Goal: Task Accomplishment & Management: Use online tool/utility

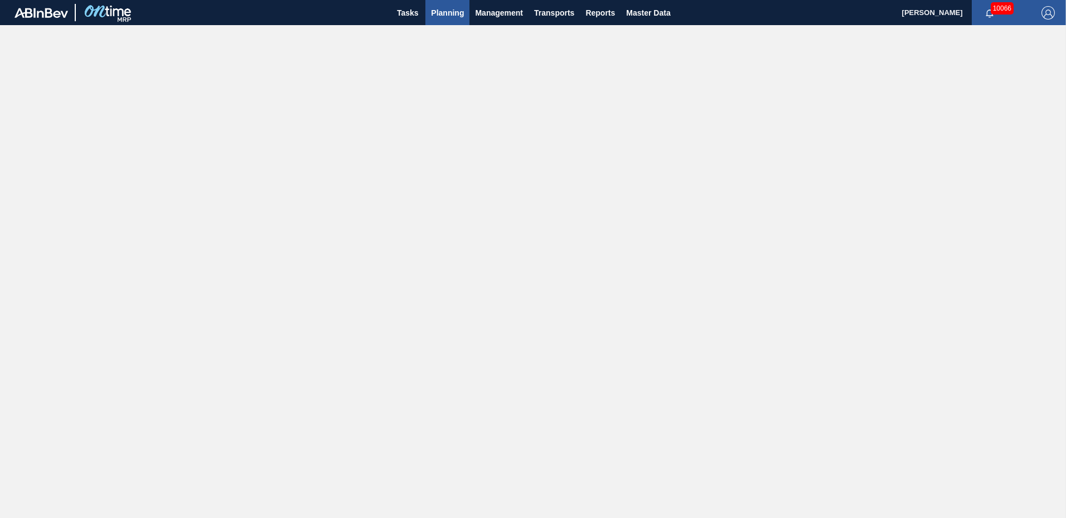
click at [444, 14] on span "Planning" at bounding box center [447, 12] width 33 height 13
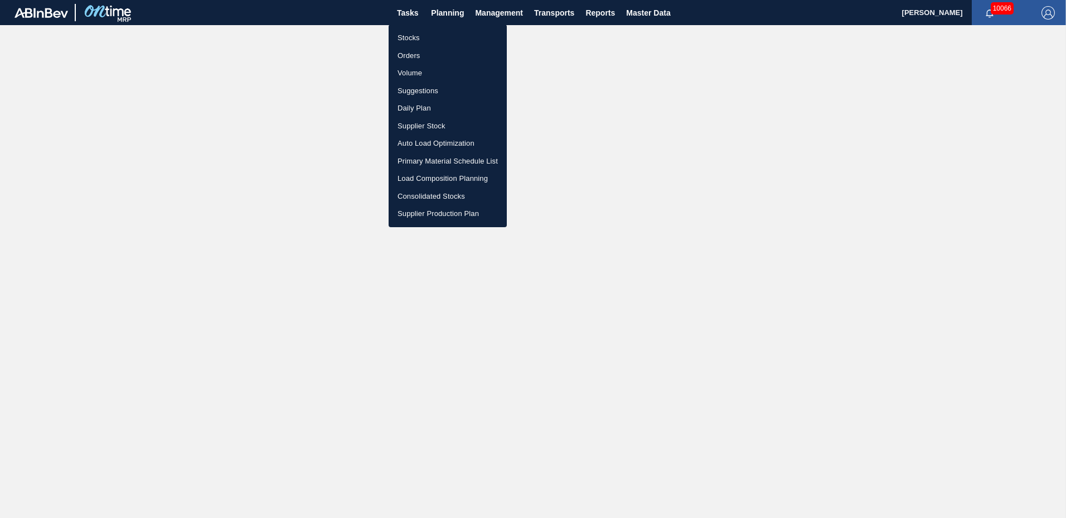
click at [431, 92] on li "Suggestions" at bounding box center [448, 91] width 118 height 18
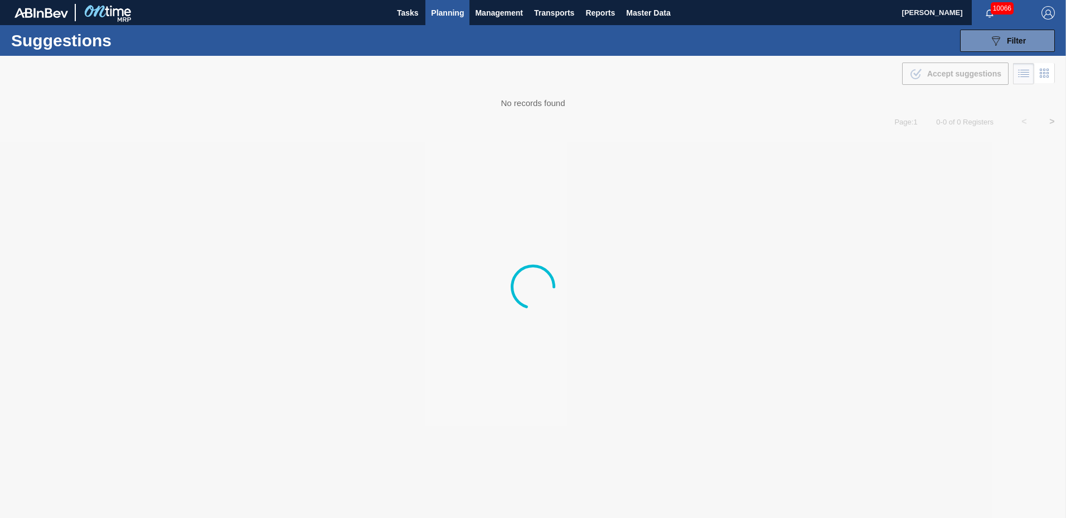
type to "[DATE]"
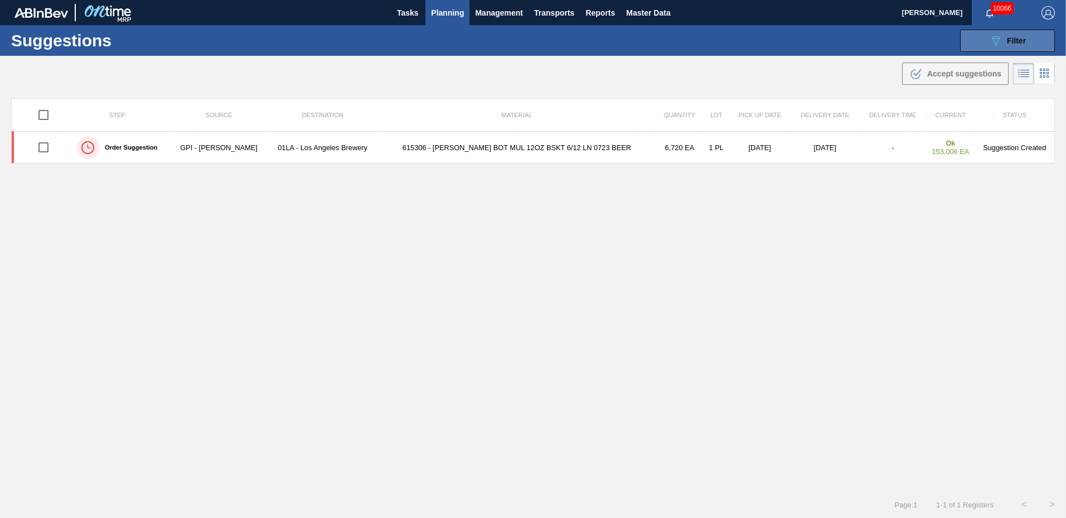
click at [995, 37] on icon "089F7B8B-B2A5-4AFE-B5C0-19BA573D28AC" at bounding box center [995, 40] width 13 height 13
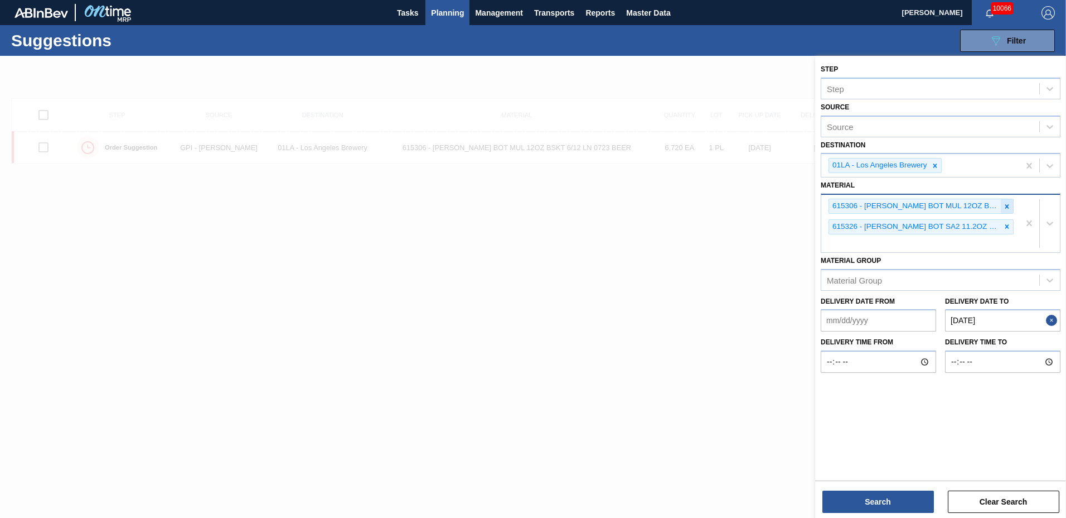
click at [1011, 207] on div at bounding box center [1007, 206] width 12 height 14
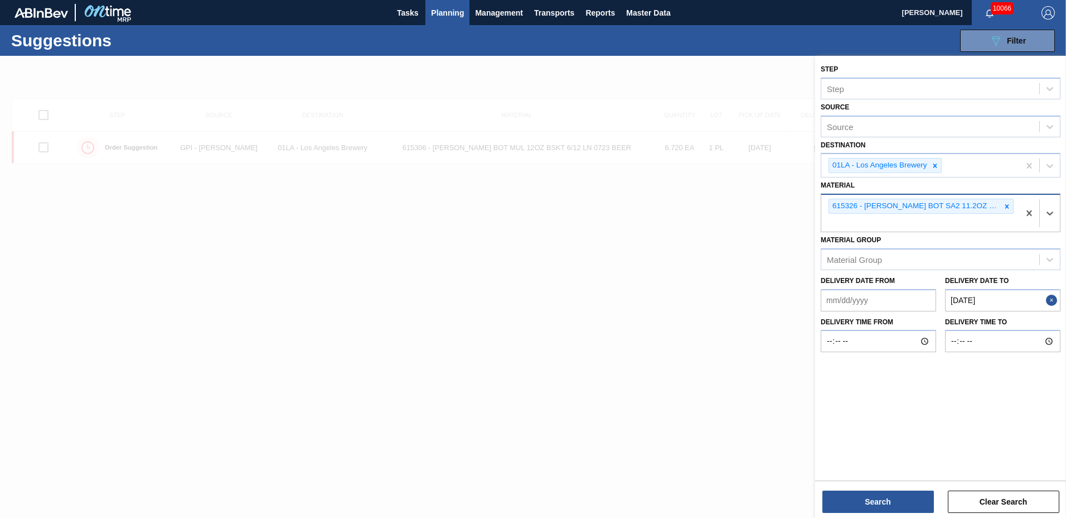
click at [1011, 207] on div at bounding box center [1007, 206] width 12 height 14
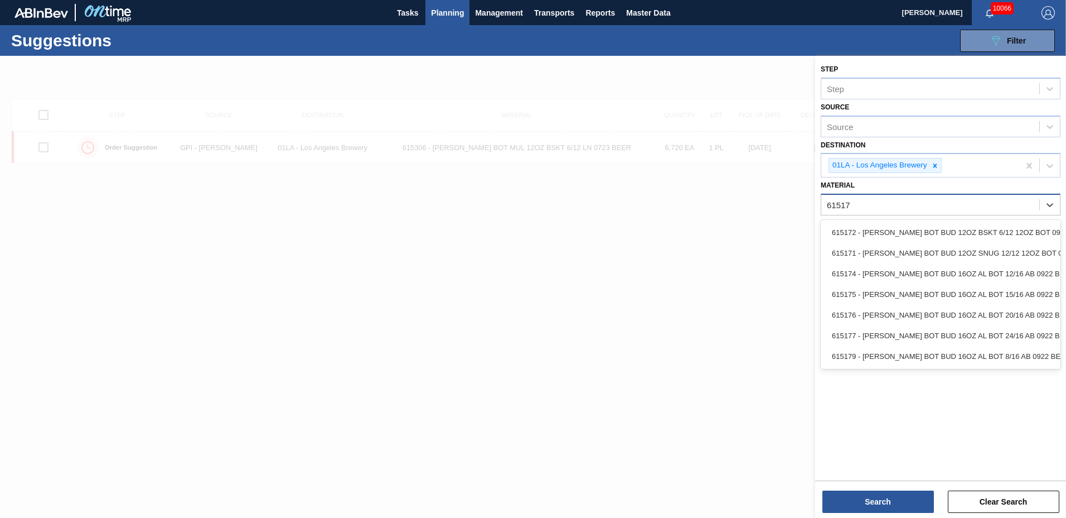
type input "615172"
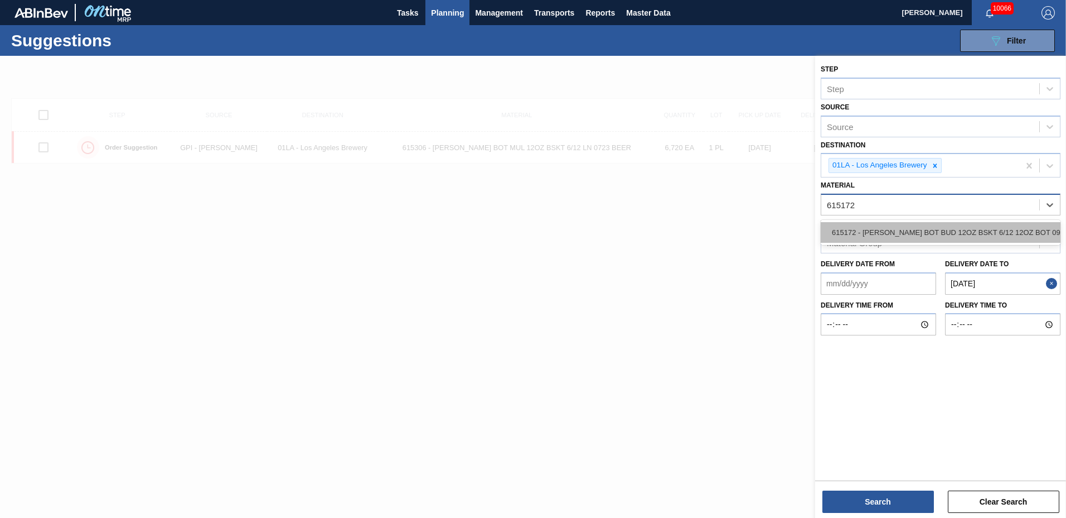
click at [989, 229] on div "615172 - [PERSON_NAME] BOT BUD 12OZ BSKT 6/12 12OZ BOT 092" at bounding box center [941, 232] width 240 height 21
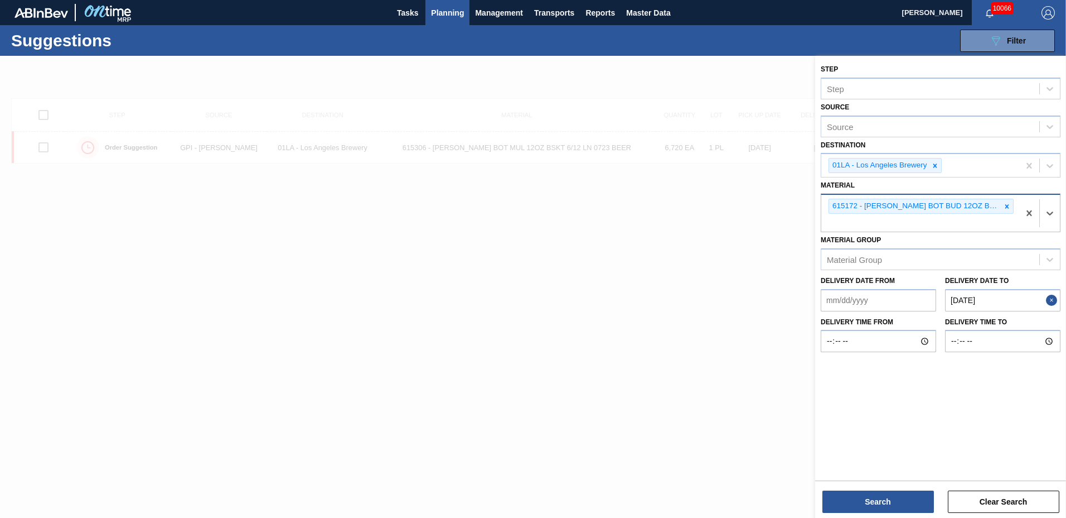
click at [1011, 306] on to "[DATE]" at bounding box center [1002, 300] width 115 height 22
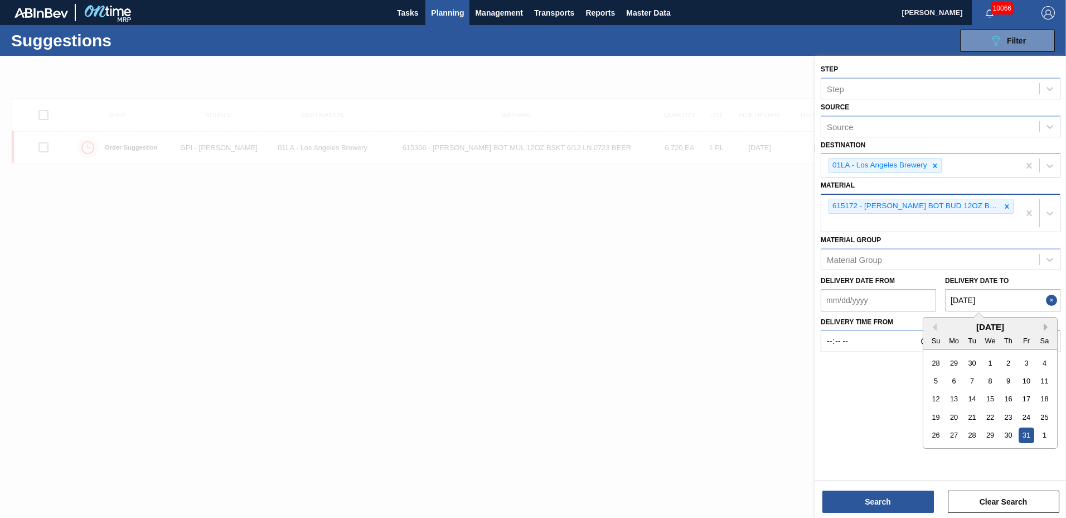
click at [1047, 327] on button "Next Month" at bounding box center [1048, 327] width 8 height 8
click at [1031, 438] on div "28" at bounding box center [1026, 434] width 15 height 15
type to "[DATE]"
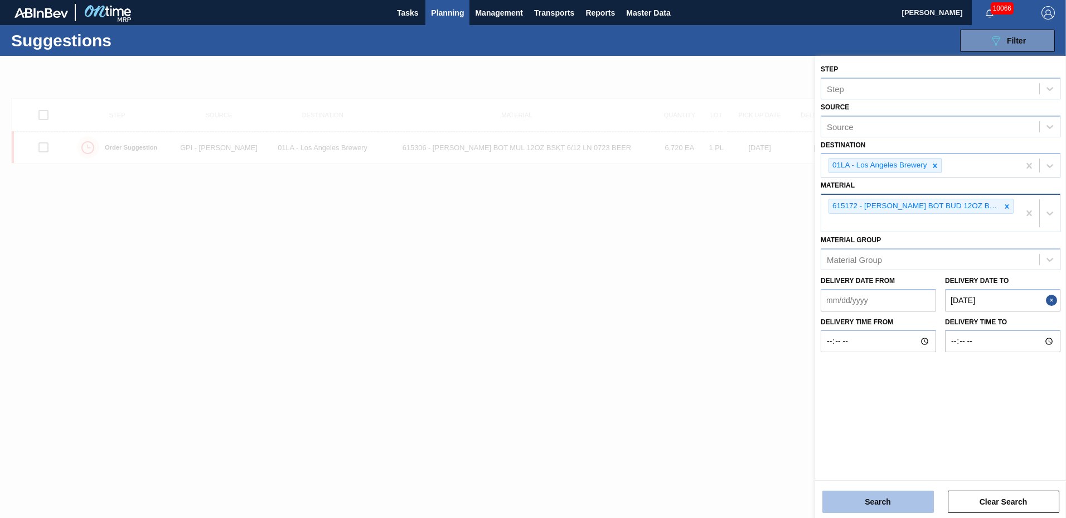
click at [864, 502] on button "Search" at bounding box center [879, 501] width 112 height 22
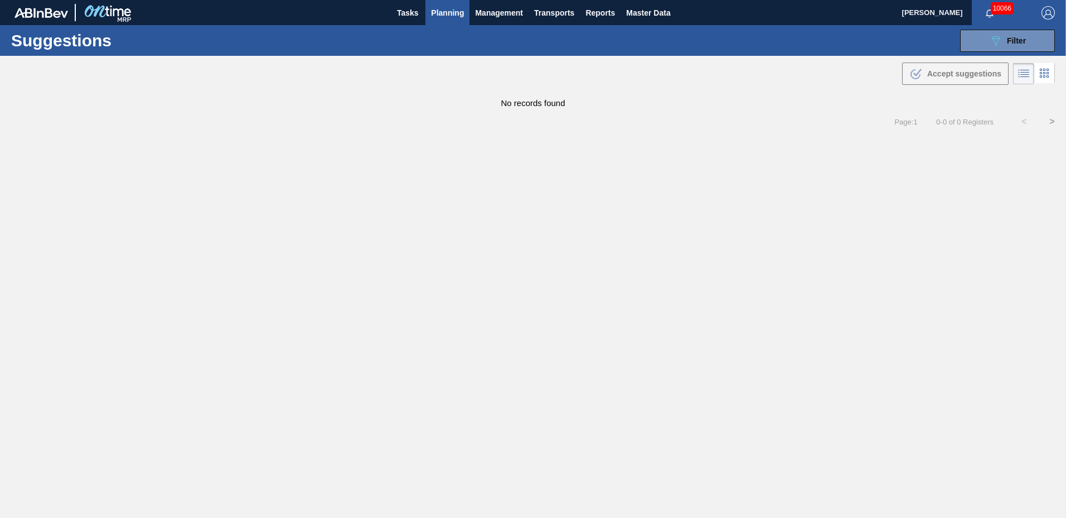
click at [441, 7] on span "Planning" at bounding box center [447, 12] width 33 height 13
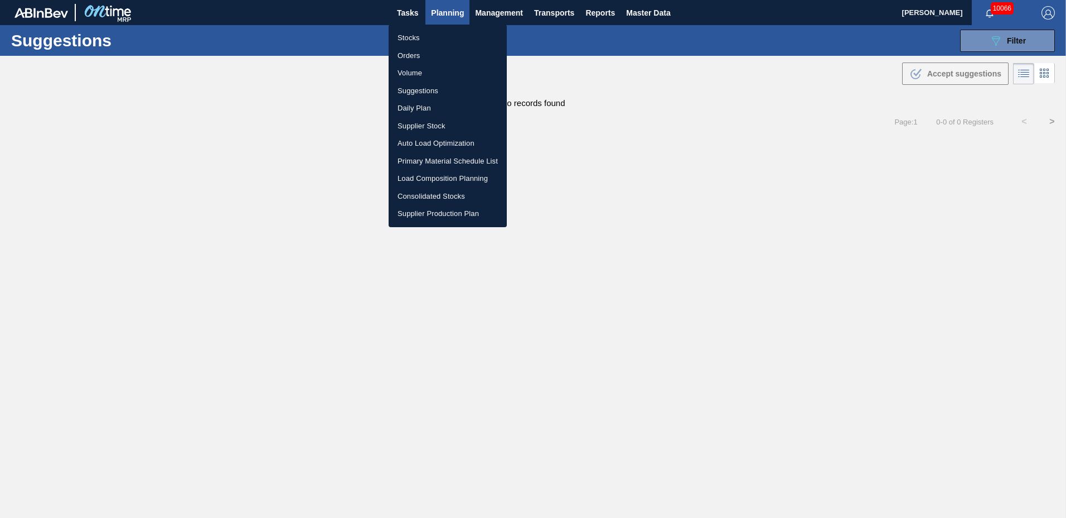
click at [420, 41] on li "Stocks" at bounding box center [448, 38] width 118 height 18
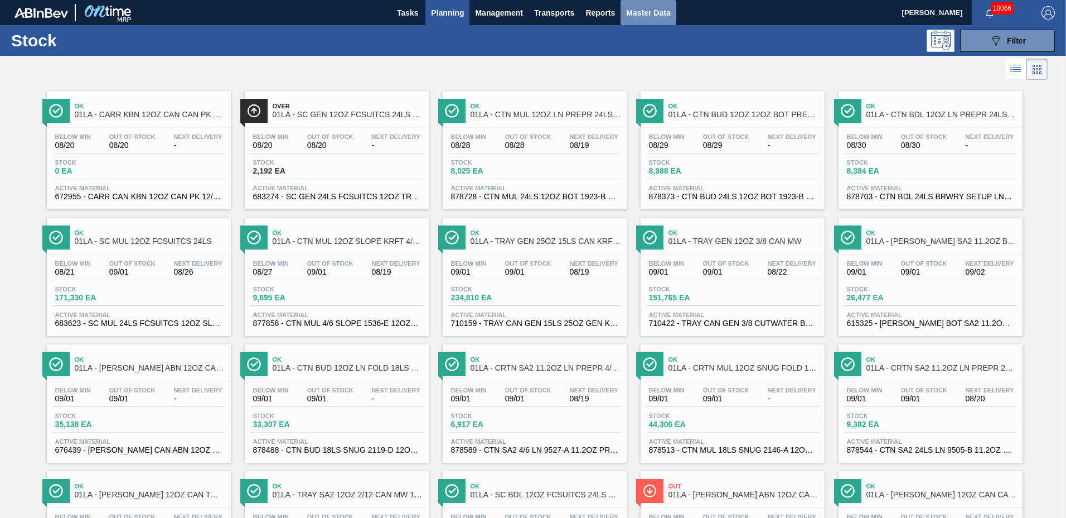
click at [637, 15] on span "Master Data" at bounding box center [648, 12] width 44 height 13
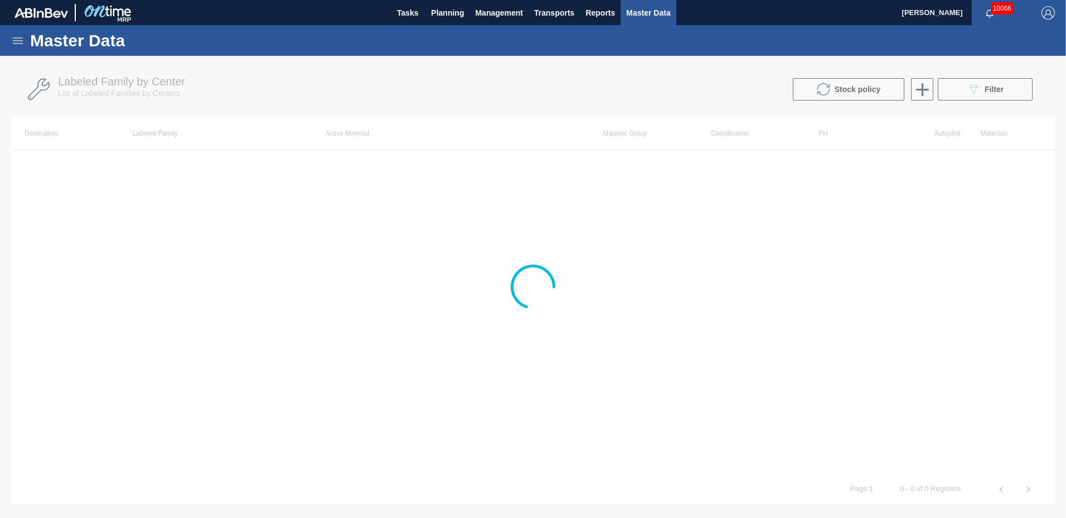
click at [970, 90] on div at bounding box center [533, 287] width 1066 height 462
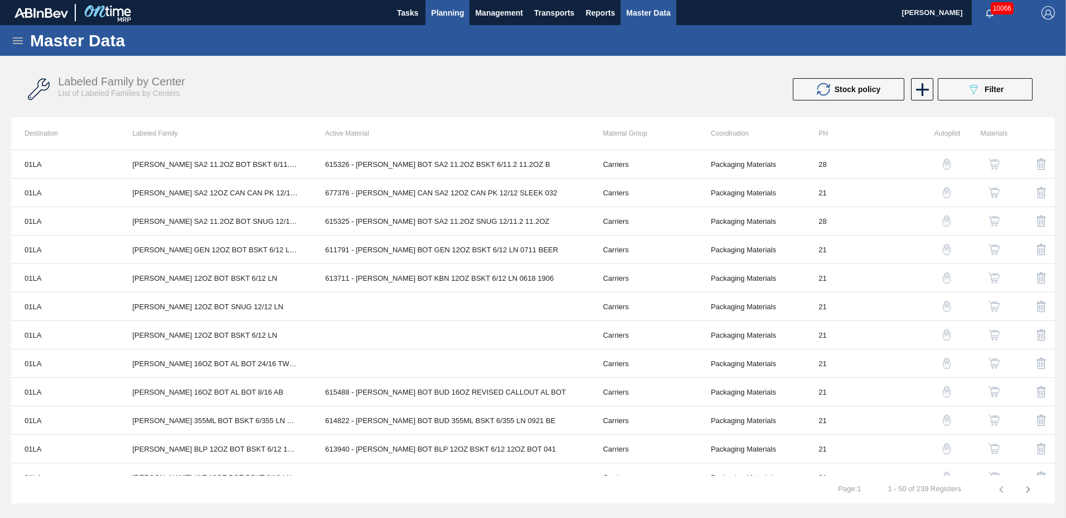
click at [449, 13] on span "Planning" at bounding box center [447, 12] width 33 height 13
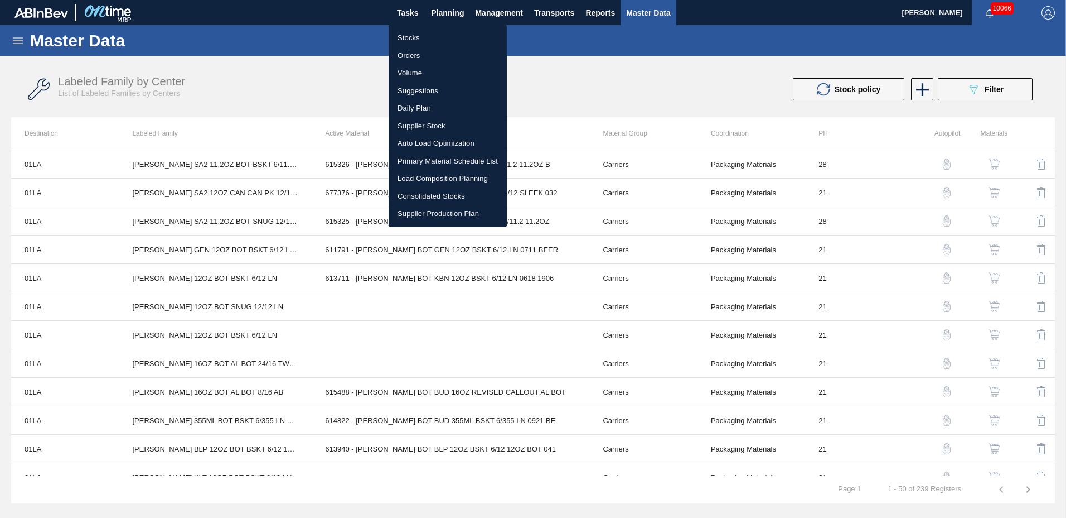
click at [452, 92] on li "Suggestions" at bounding box center [448, 91] width 118 height 18
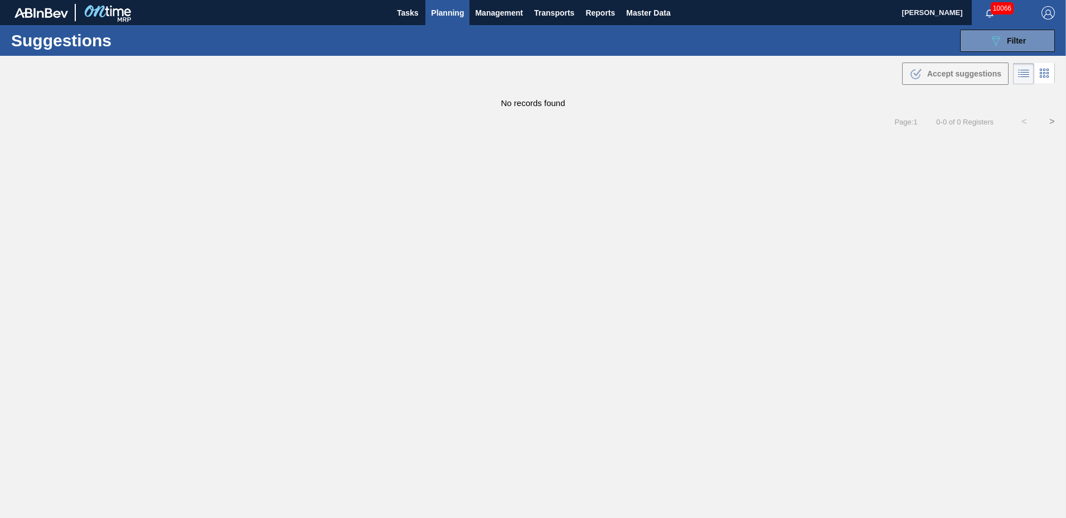
type to "[DATE]"
click at [988, 36] on button "089F7B8B-B2A5-4AFE-B5C0-19BA573D28AC Filter" at bounding box center [1007, 41] width 95 height 22
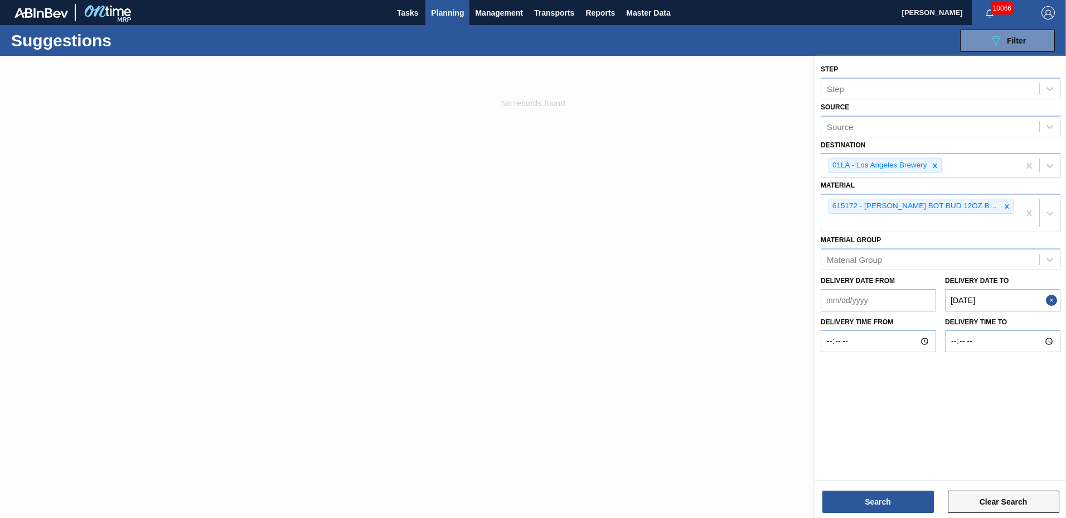
click at [994, 505] on button "Clear Search" at bounding box center [1004, 501] width 112 height 22
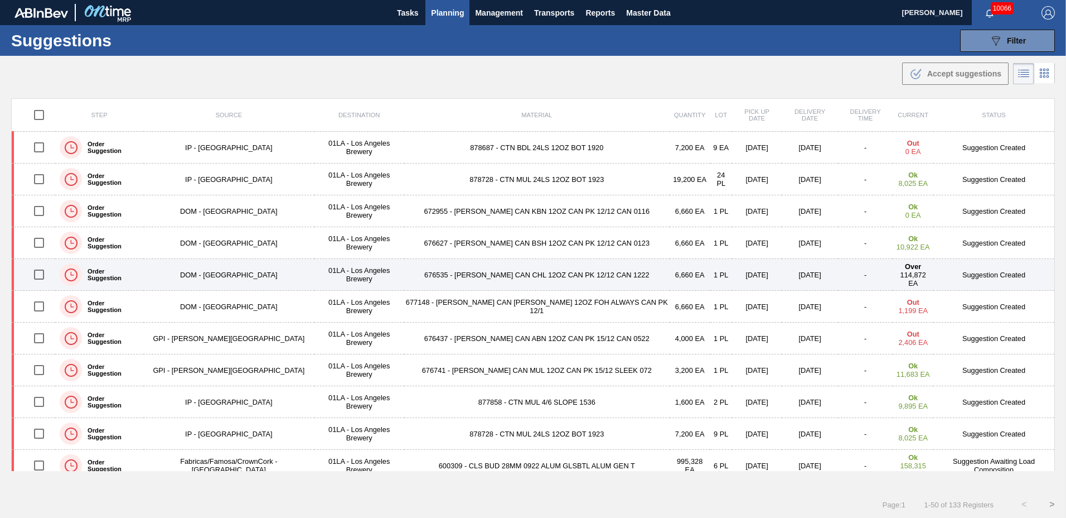
click at [901, 275] on span "114,872 EA" at bounding box center [914, 278] width 26 height 17
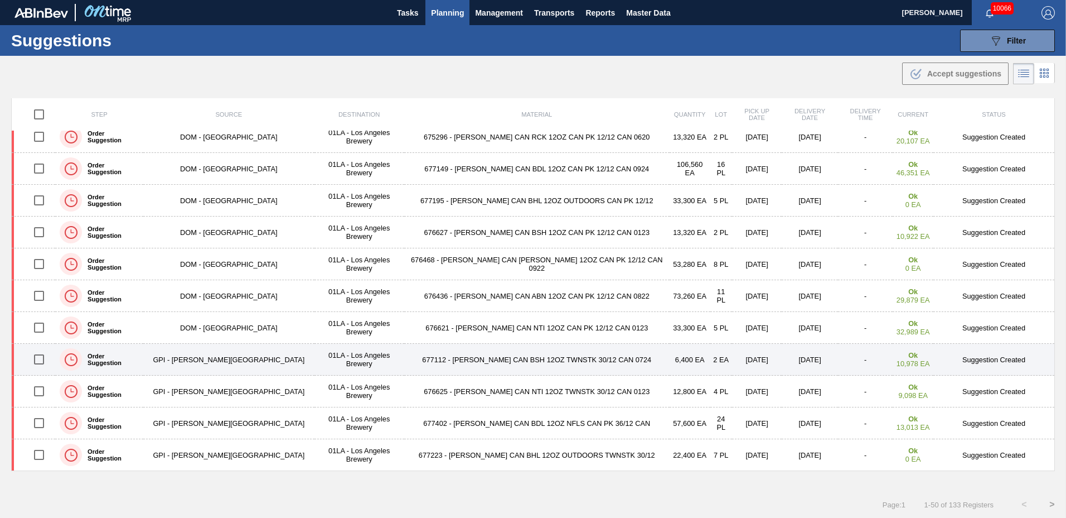
scroll to position [1, 0]
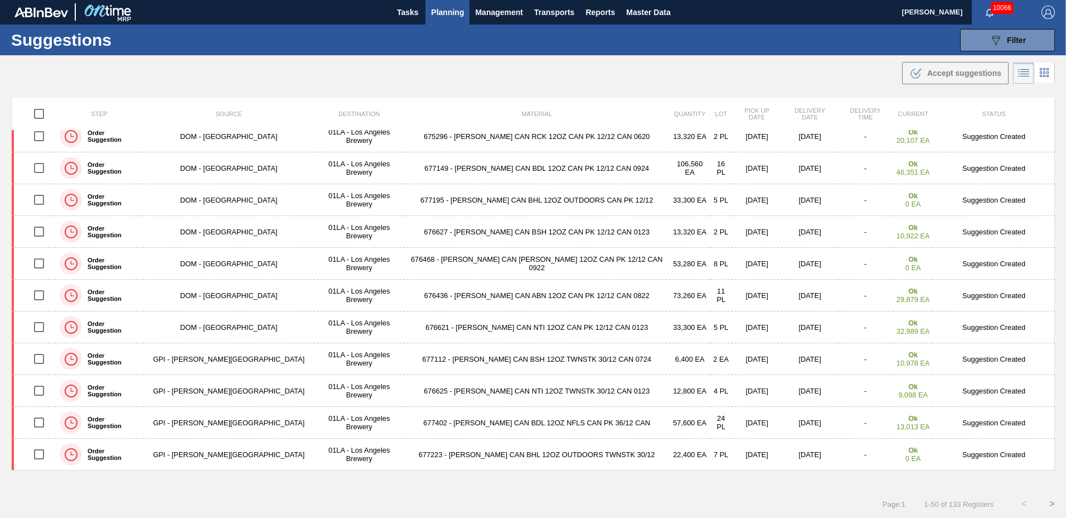
click at [444, 12] on span "Planning" at bounding box center [447, 12] width 33 height 13
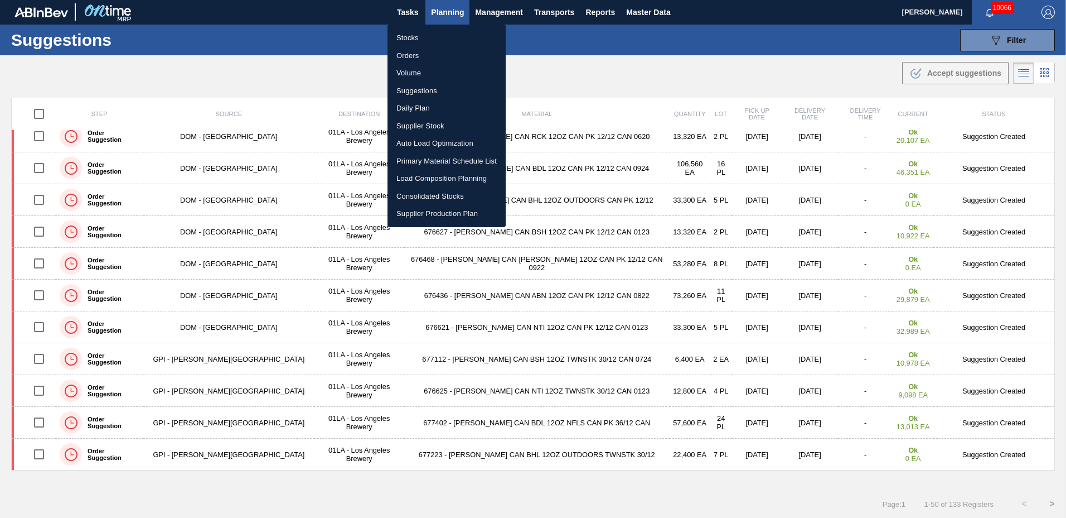
click at [405, 36] on li "Stocks" at bounding box center [447, 38] width 118 height 18
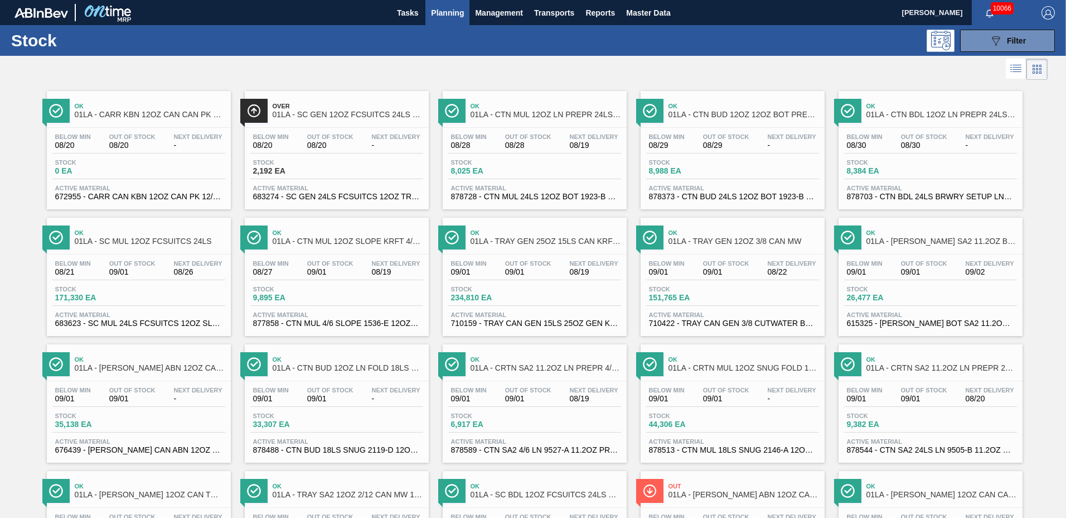
drag, startPoint x: 449, startPoint y: 9, endPoint x: 452, endPoint y: 30, distance: 20.3
click at [450, 11] on span "Planning" at bounding box center [447, 12] width 33 height 13
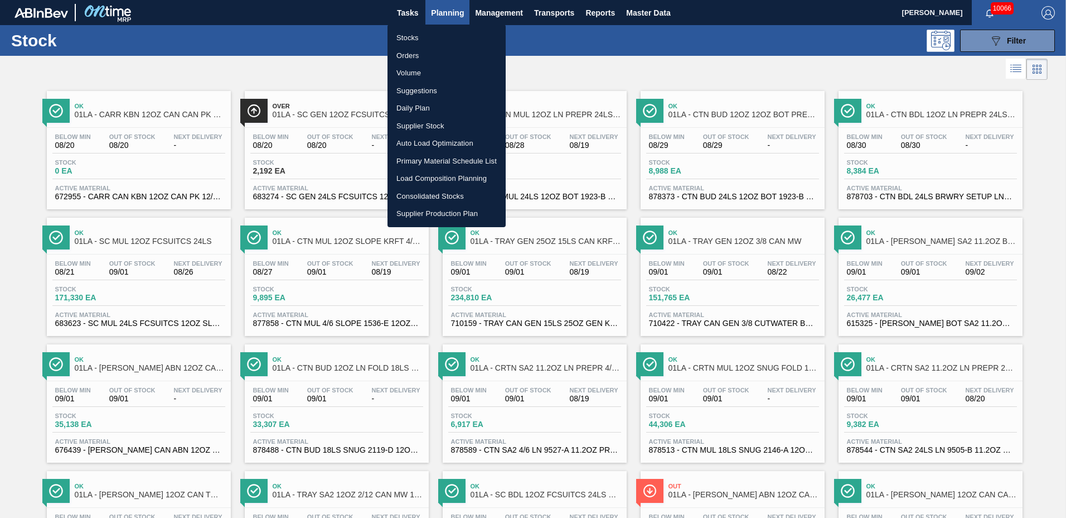
click at [450, 176] on li "Load Composition Planning" at bounding box center [447, 179] width 118 height 18
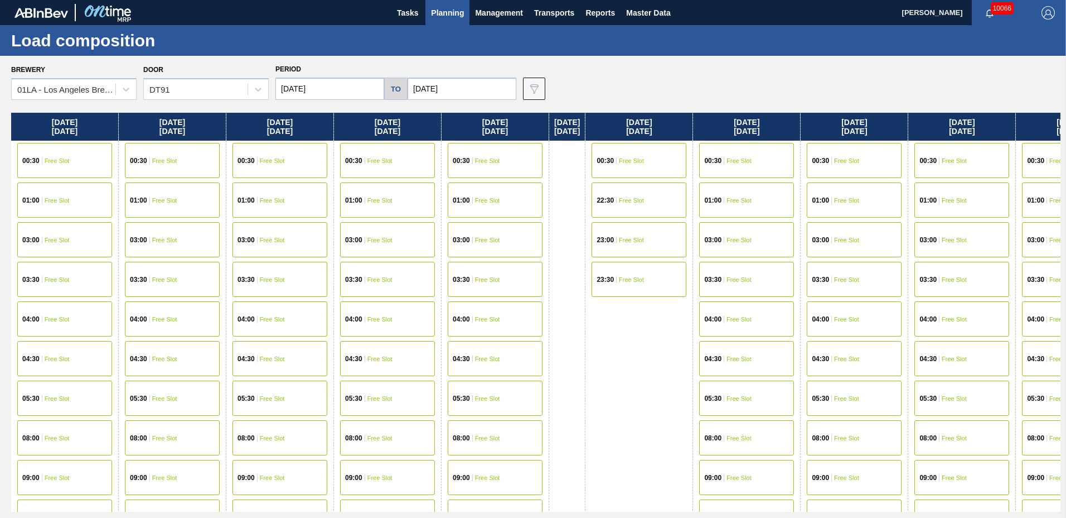
click at [752, 199] on span "Free Slot" at bounding box center [739, 200] width 25 height 7
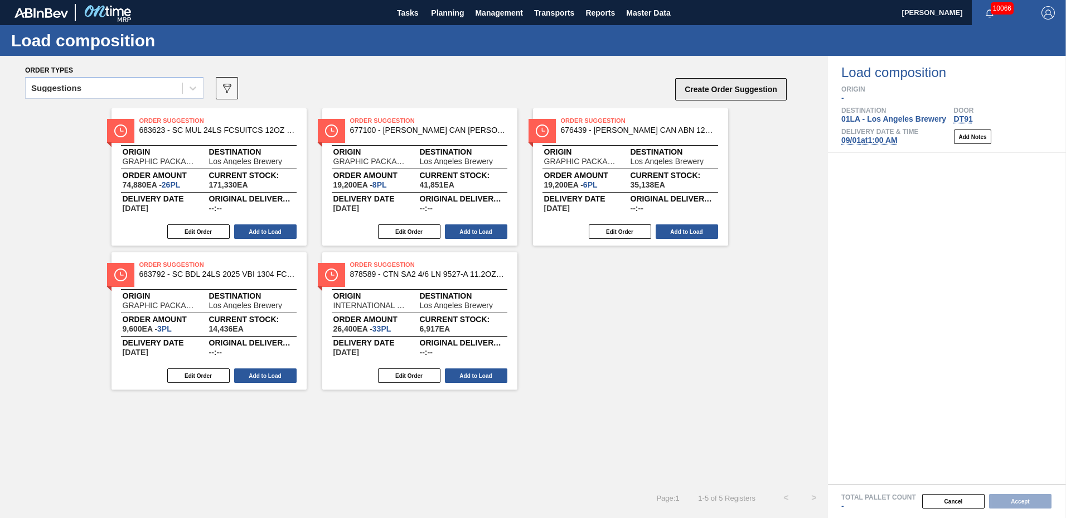
click at [718, 91] on button "Create Order Suggestion" at bounding box center [731, 89] width 112 height 22
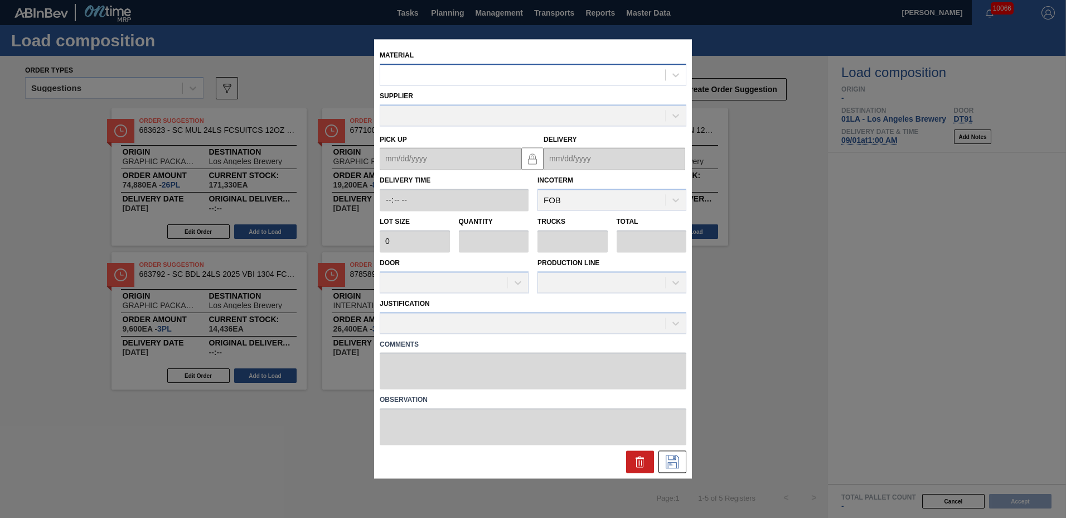
click at [532, 72] on div at bounding box center [522, 75] width 285 height 16
type input "615172"
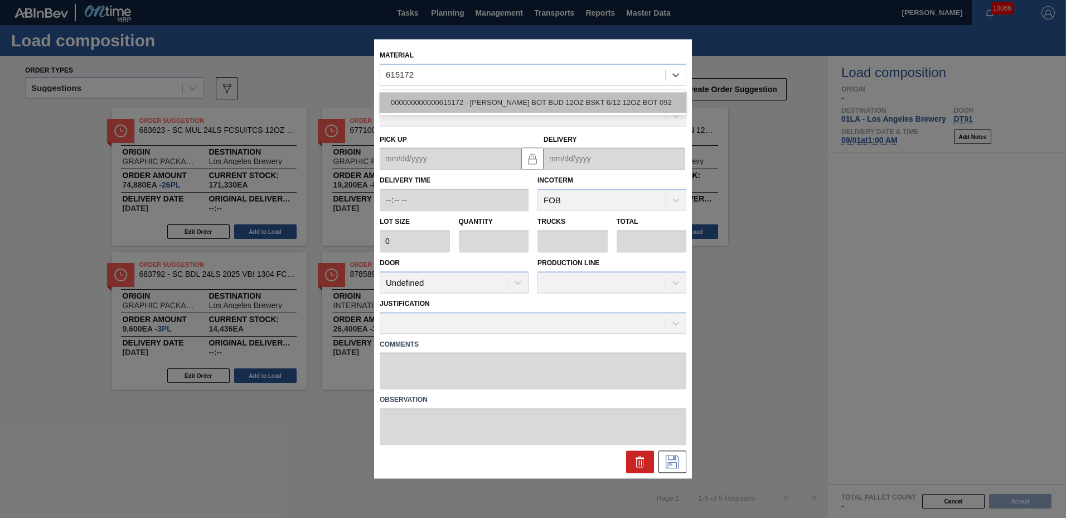
click at [523, 102] on div "000000000000615172 - [PERSON_NAME] BOT BUD 12OZ BSKT 6/12 12OZ BOT 092" at bounding box center [533, 102] width 307 height 21
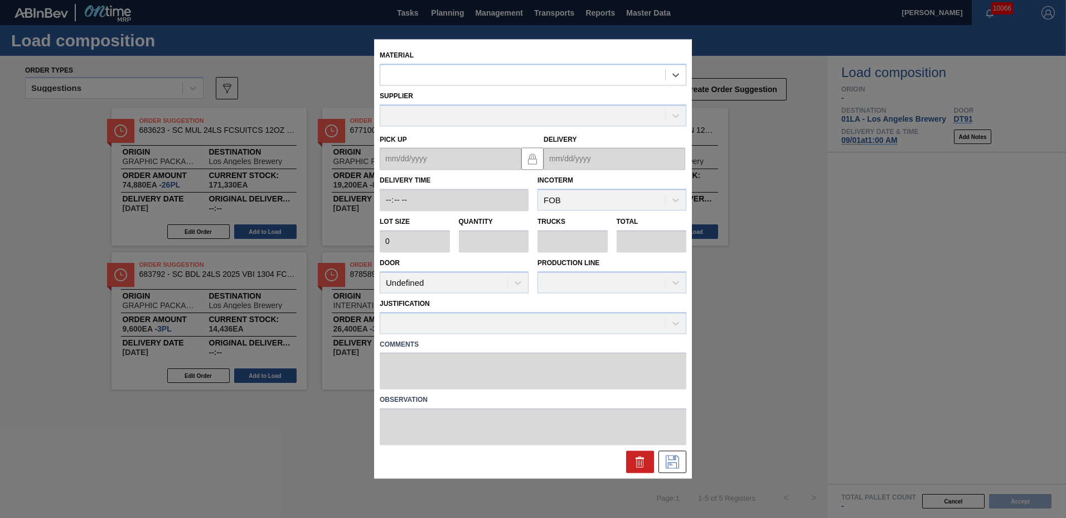
type input "6,720"
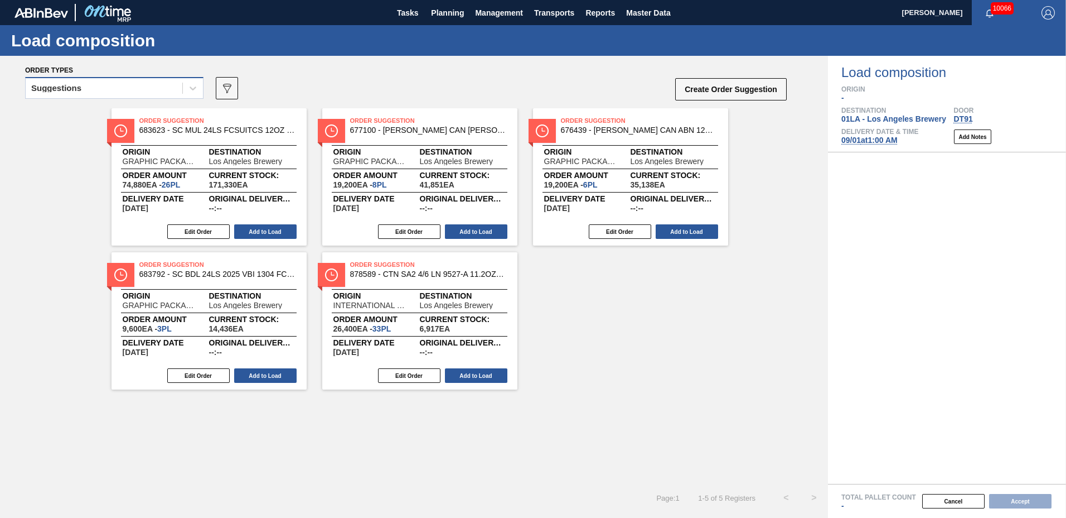
click at [83, 91] on div "Suggestions" at bounding box center [104, 88] width 157 height 16
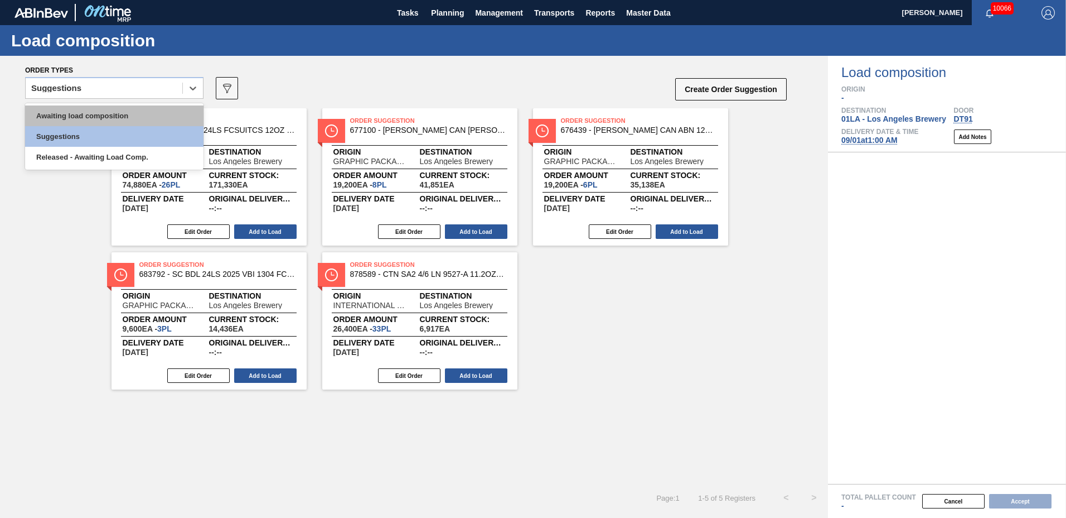
click at [83, 114] on div "Awaiting load composition" at bounding box center [114, 115] width 178 height 21
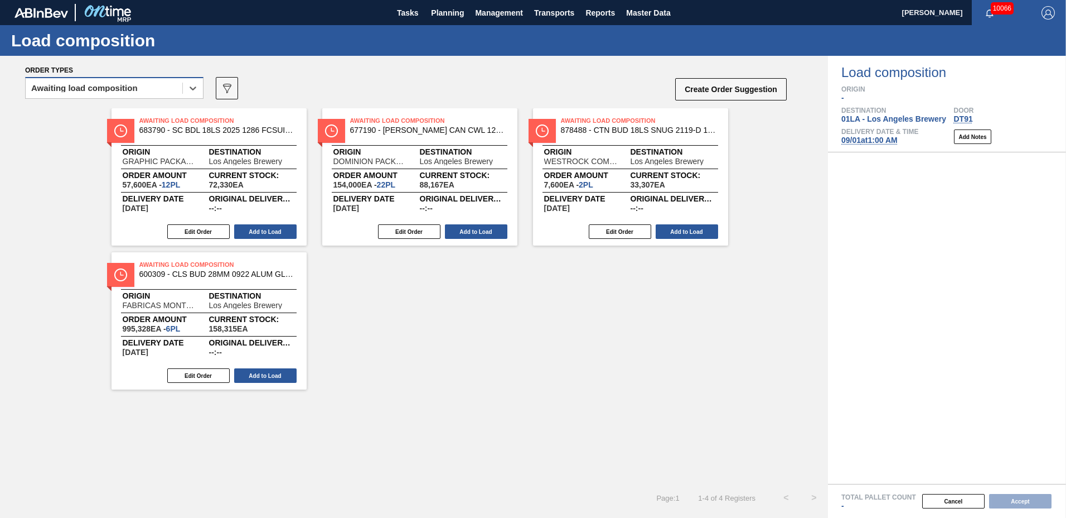
click at [71, 85] on div "Awaiting load composition" at bounding box center [84, 88] width 107 height 8
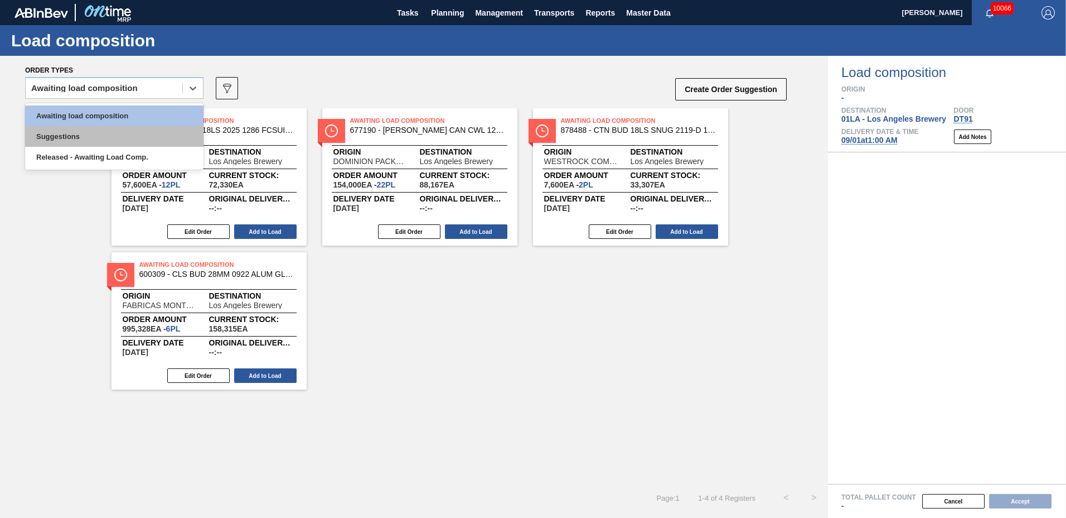
click at [84, 142] on div "Suggestions" at bounding box center [114, 136] width 178 height 21
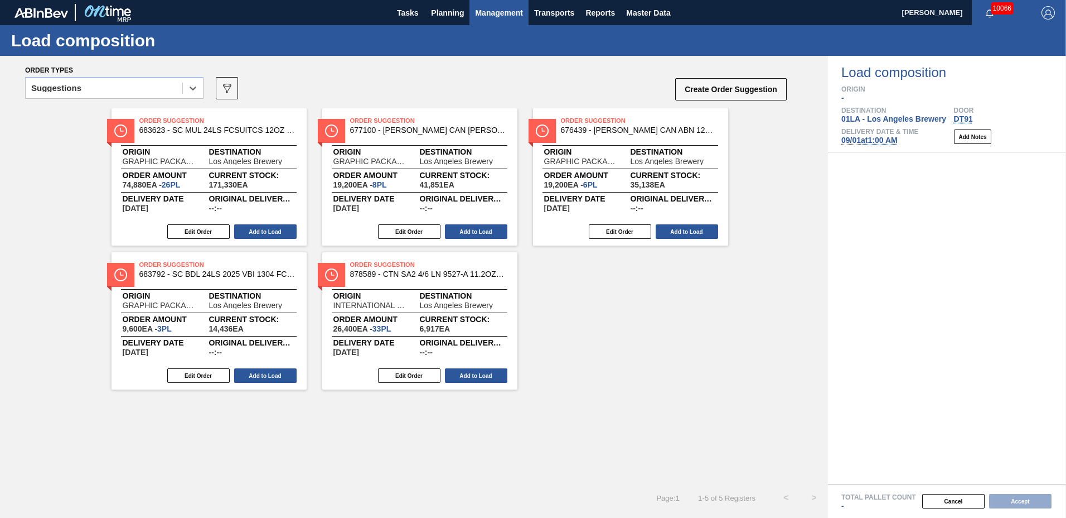
click at [481, 11] on span "Management" at bounding box center [499, 12] width 48 height 13
click at [412, 13] on div at bounding box center [533, 259] width 1066 height 518
click at [413, 14] on span "Tasks" at bounding box center [407, 12] width 25 height 13
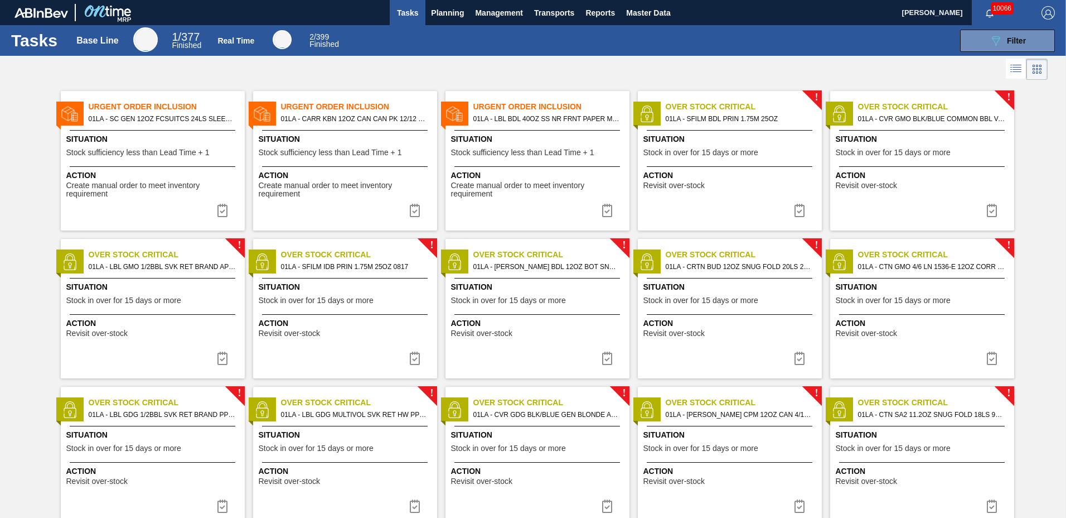
drag, startPoint x: 1010, startPoint y: 67, endPoint x: 1008, endPoint y: 75, distance: 8.1
click at [1010, 69] on icon at bounding box center [1015, 68] width 13 height 13
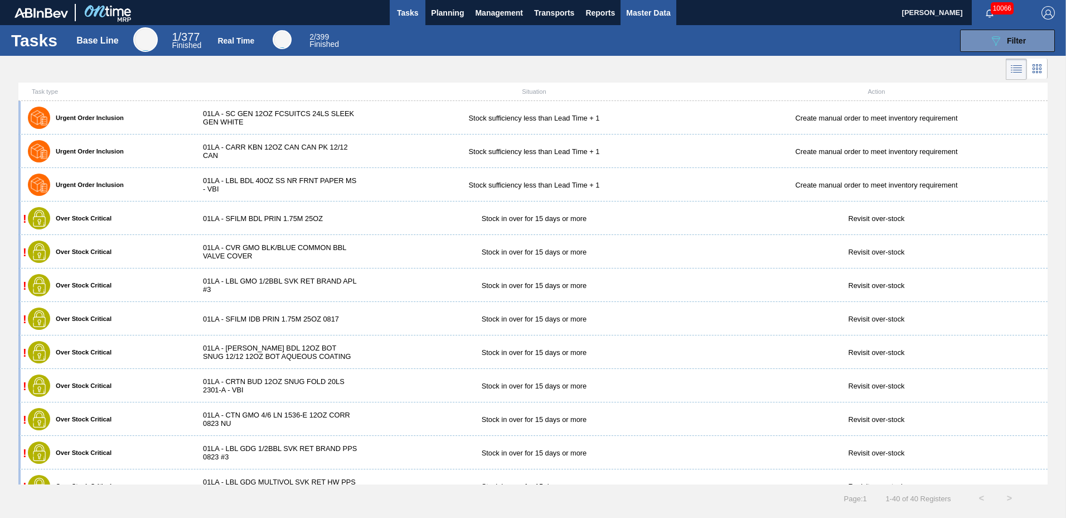
click at [641, 15] on span "Master Data" at bounding box center [648, 12] width 44 height 13
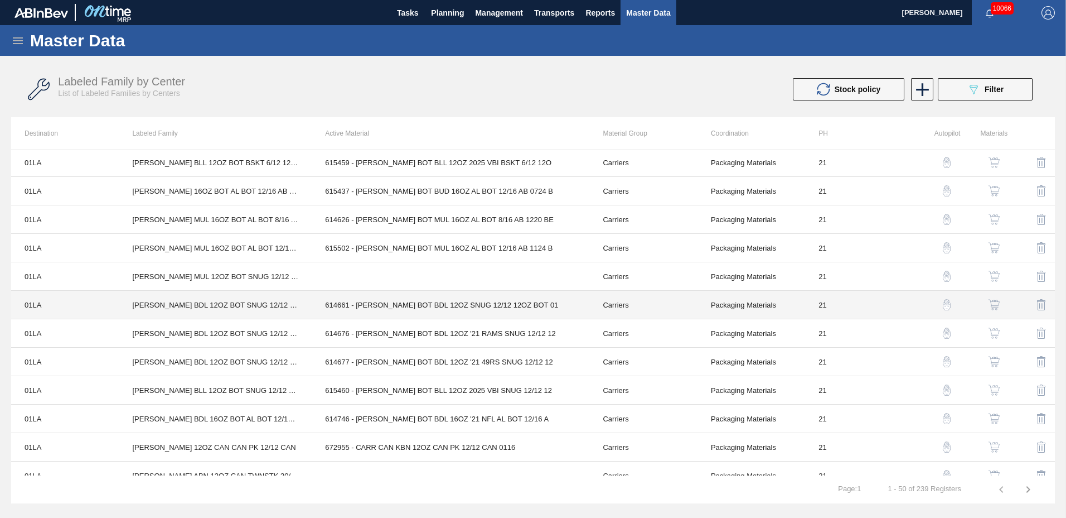
scroll to position [1096, 0]
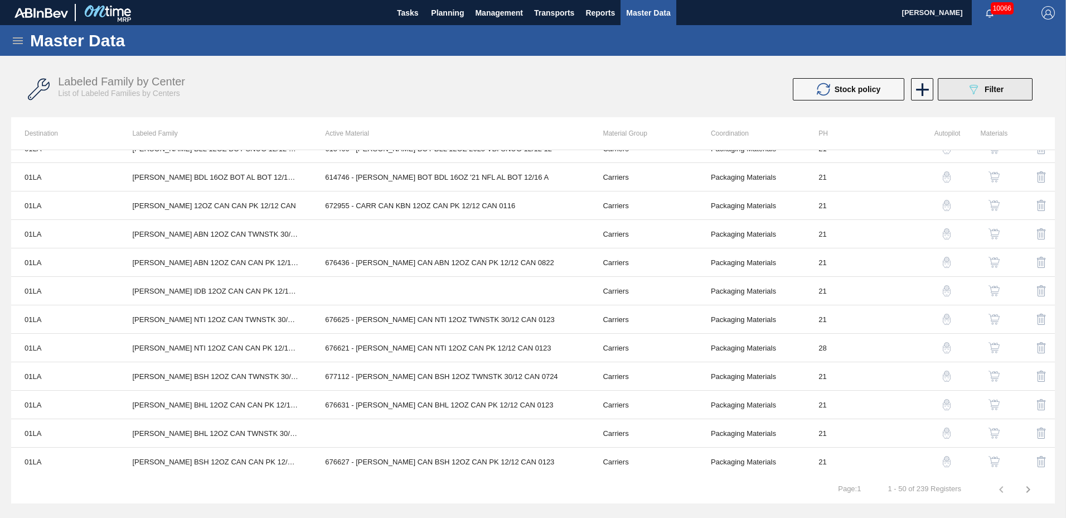
click at [989, 88] on span "Filter" at bounding box center [994, 89] width 19 height 9
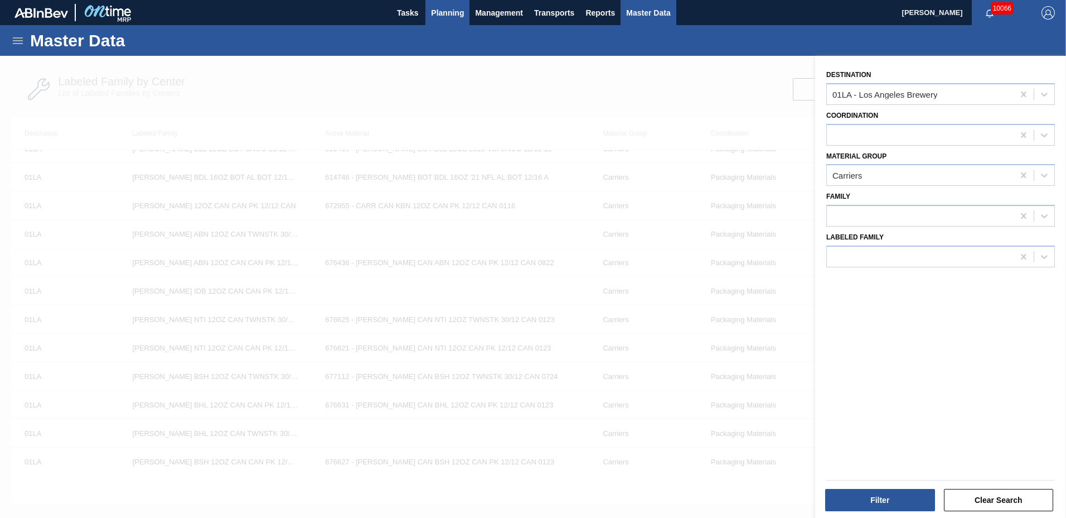
click at [434, 7] on span "Planning" at bounding box center [447, 12] width 33 height 13
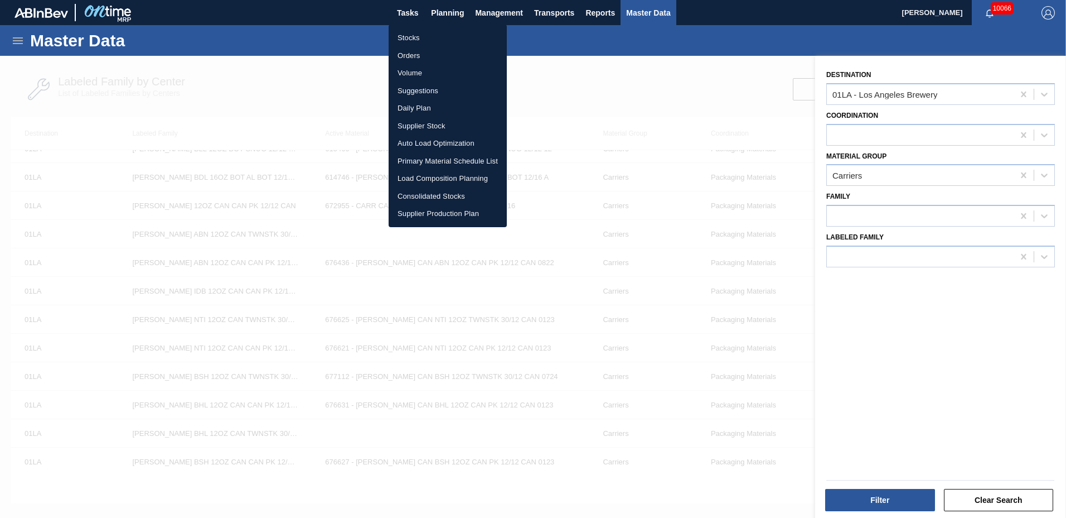
click at [431, 93] on li "Suggestions" at bounding box center [448, 91] width 118 height 18
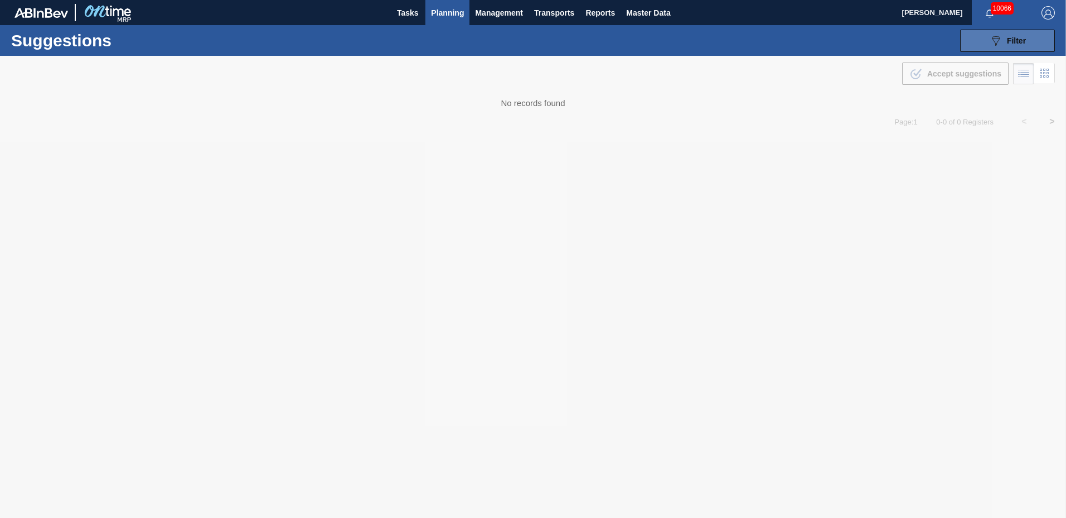
click at [996, 42] on icon "089F7B8B-B2A5-4AFE-B5C0-19BA573D28AC" at bounding box center [995, 40] width 13 height 13
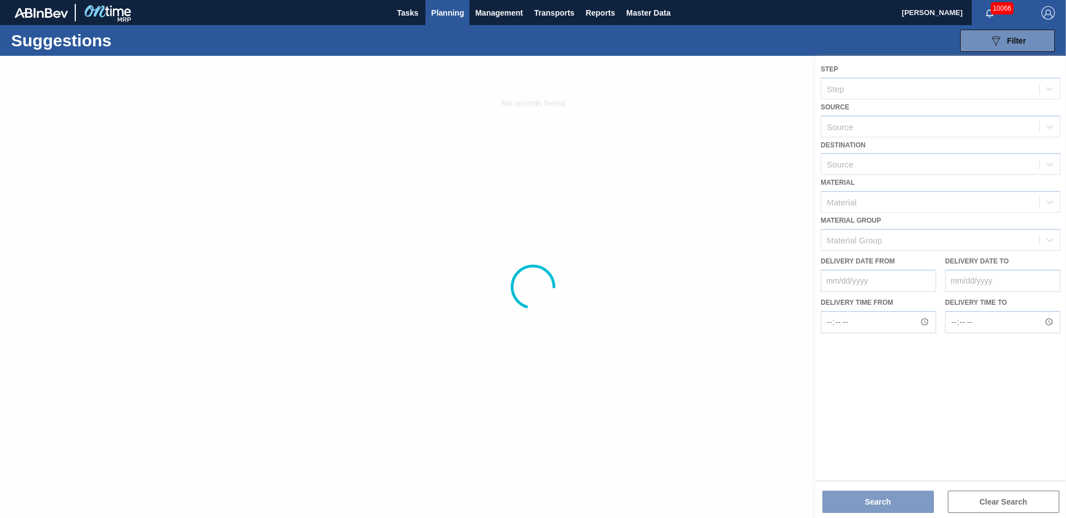
click at [898, 165] on div at bounding box center [533, 287] width 1066 height 462
click at [898, 170] on div at bounding box center [533, 287] width 1066 height 462
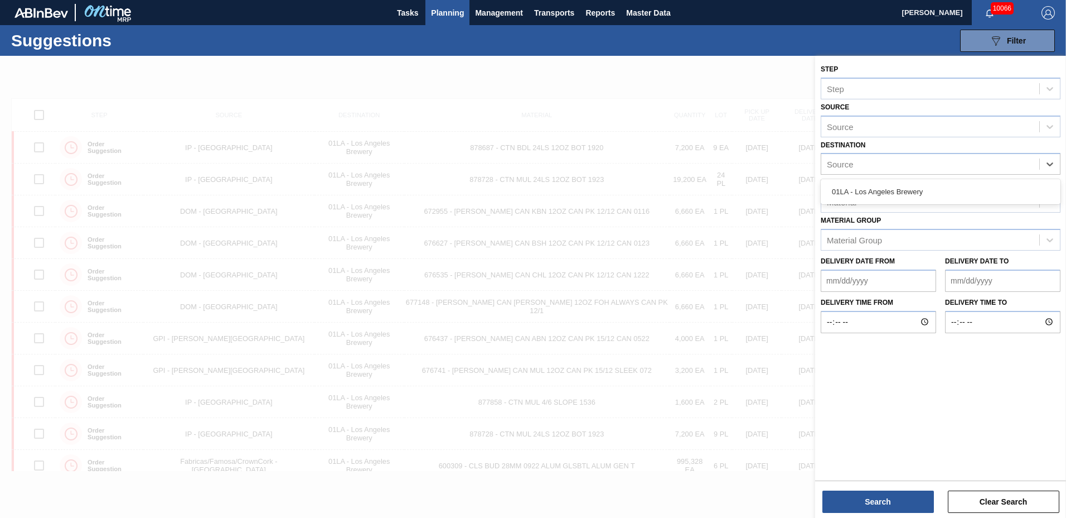
drag, startPoint x: 874, startPoint y: 155, endPoint x: 880, endPoint y: 181, distance: 26.3
click at [879, 175] on div "option 01LA - Los Angeles Brewery focused, 1 of 1. 1 result available. Use Up a…" at bounding box center [941, 164] width 240 height 22
click at [872, 191] on div "01LA - Los Angeles Brewery" at bounding box center [941, 191] width 240 height 21
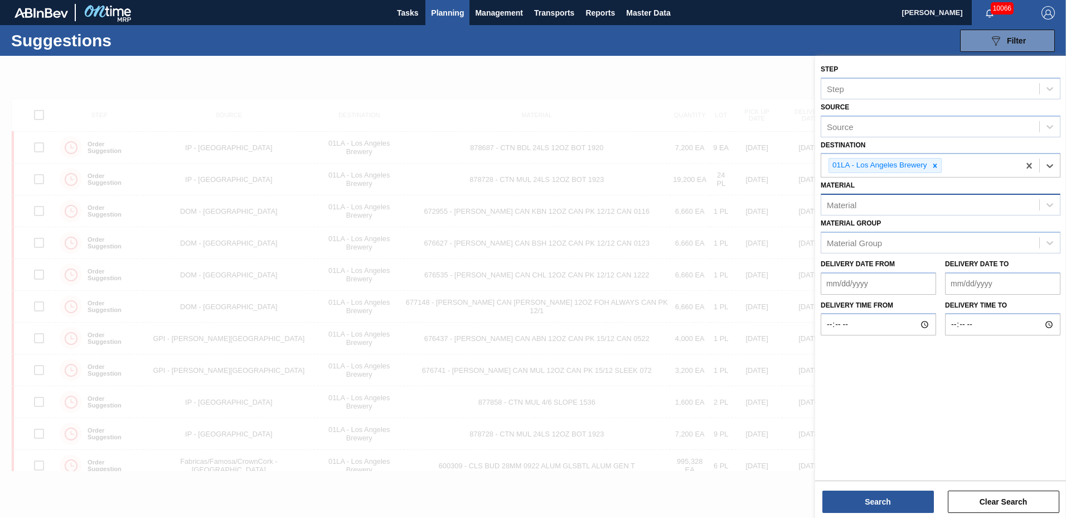
click at [869, 201] on div "Material" at bounding box center [930, 205] width 218 height 16
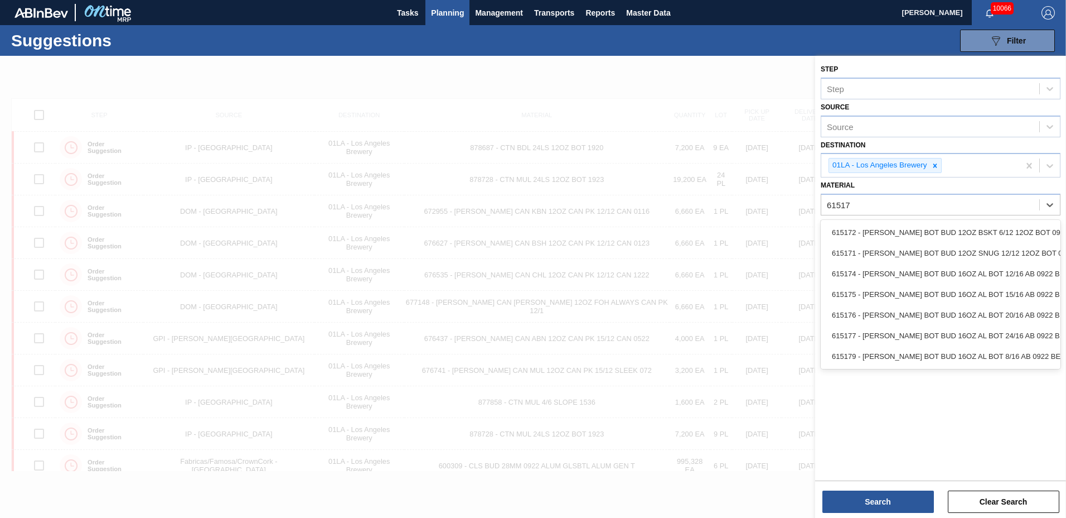
type input "615172"
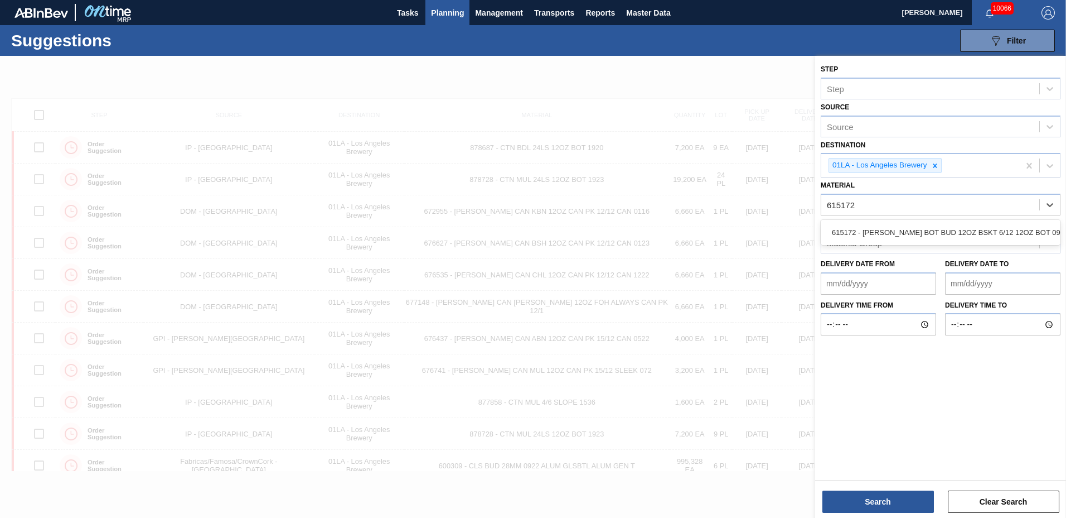
click at [879, 220] on div "615172 - [PERSON_NAME] BOT BUD 12OZ BSKT 6/12 12OZ BOT 092" at bounding box center [941, 232] width 240 height 25
click at [879, 225] on div "615172 - [PERSON_NAME] BOT BUD 12OZ BSKT 6/12 12OZ BOT 092" at bounding box center [941, 232] width 240 height 21
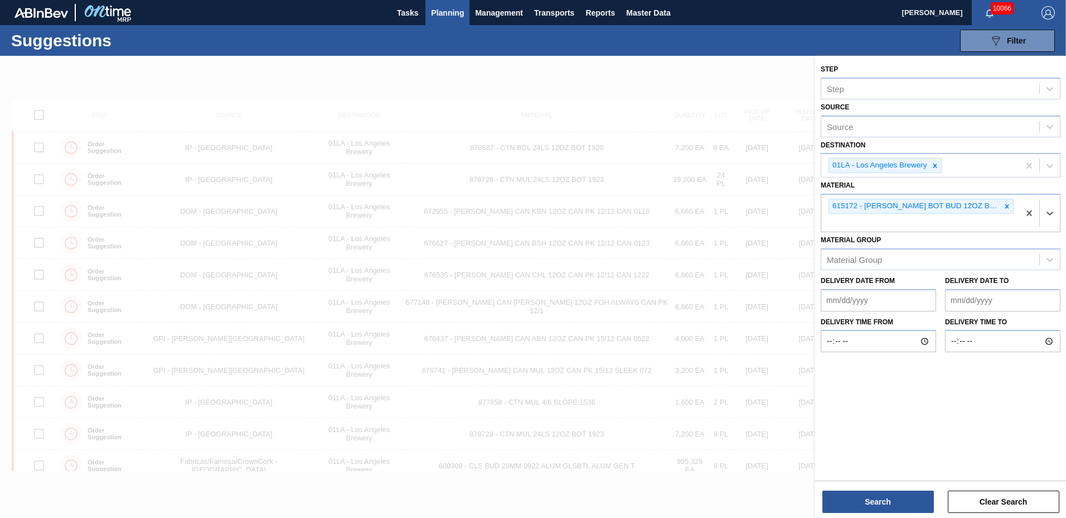
click at [910, 307] on from "Delivery Date from" at bounding box center [878, 300] width 115 height 22
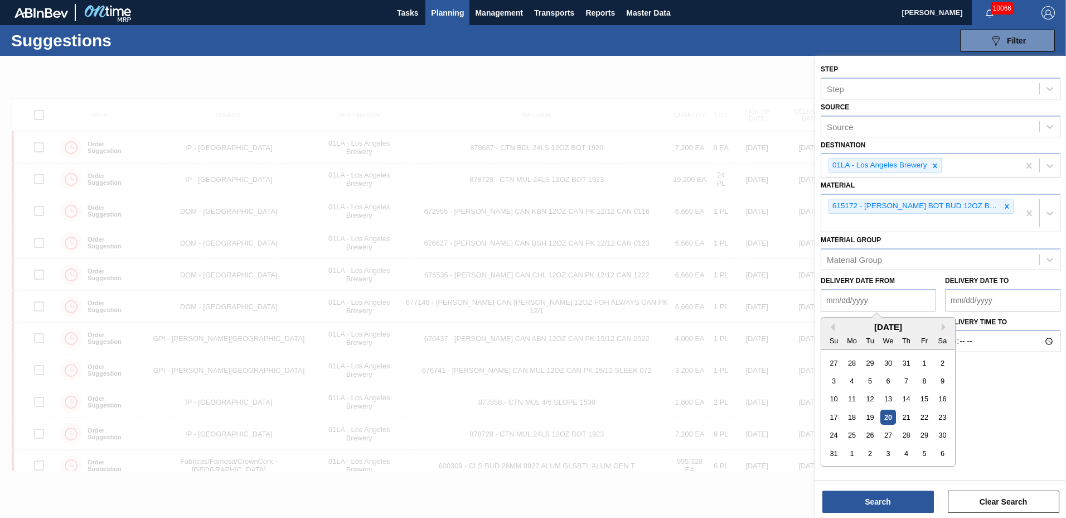
type from "[DATE]"
click at [978, 298] on to "Delivery Date to" at bounding box center [1002, 300] width 115 height 22
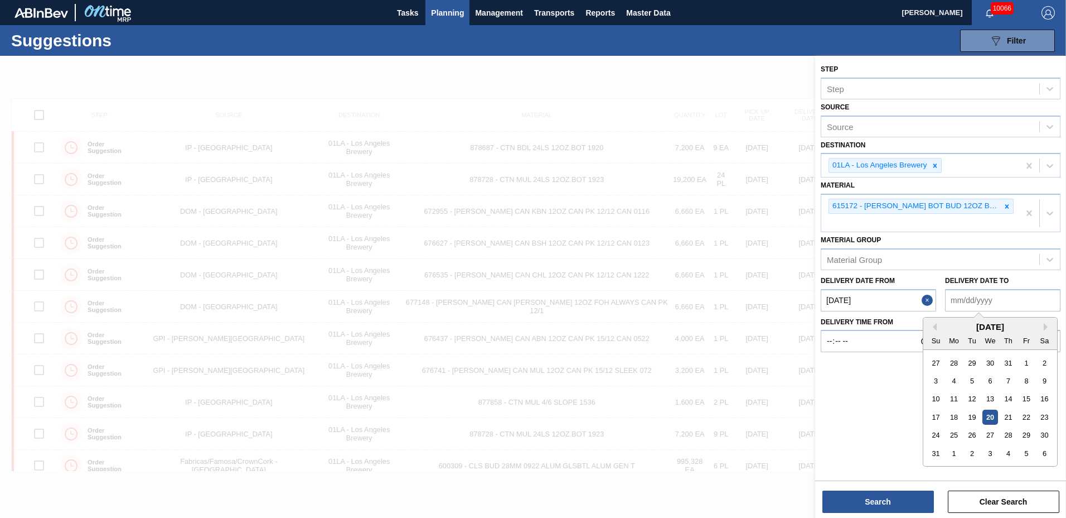
type to "[DATE]"
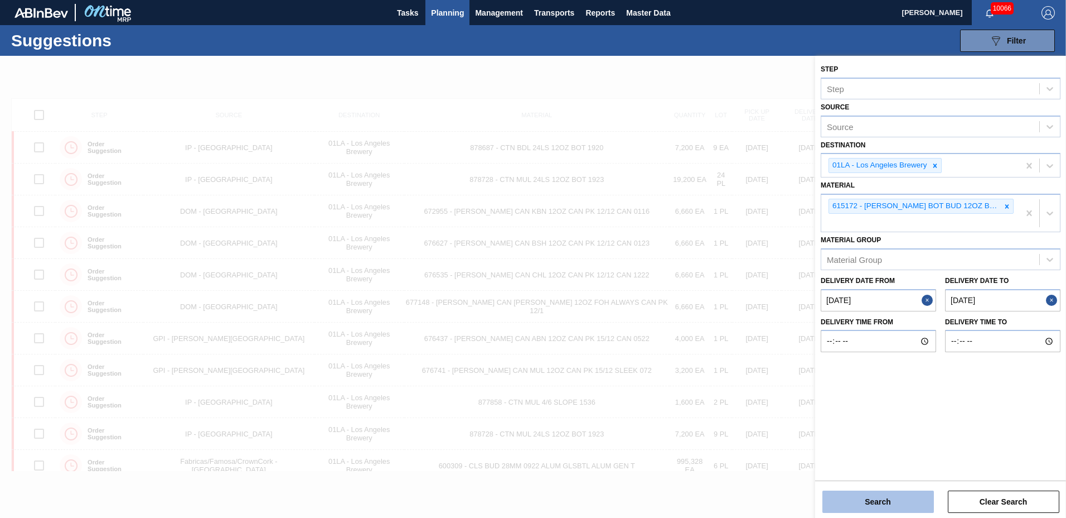
click at [867, 504] on button "Search" at bounding box center [879, 501] width 112 height 22
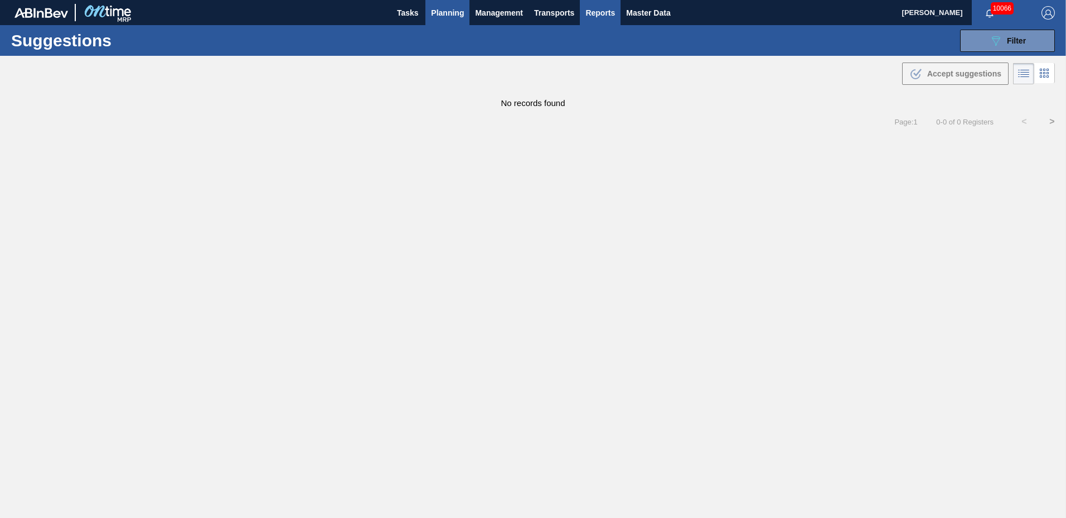
click at [606, 12] on span "Reports" at bounding box center [601, 12] width 30 height 13
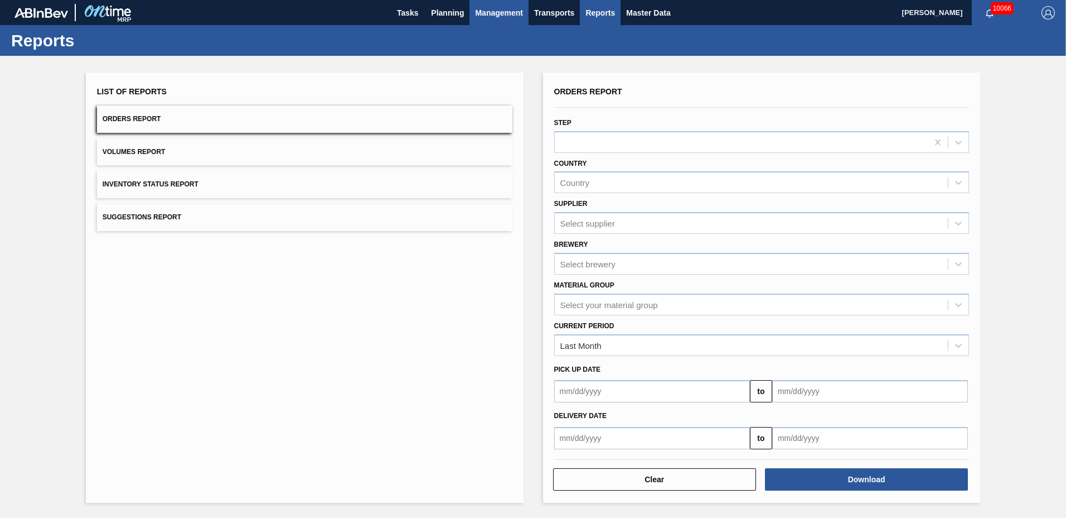
click at [479, 10] on span "Management" at bounding box center [499, 12] width 48 height 13
click at [432, 11] on div at bounding box center [533, 259] width 1066 height 518
click at [436, 11] on span "Planning" at bounding box center [447, 12] width 33 height 13
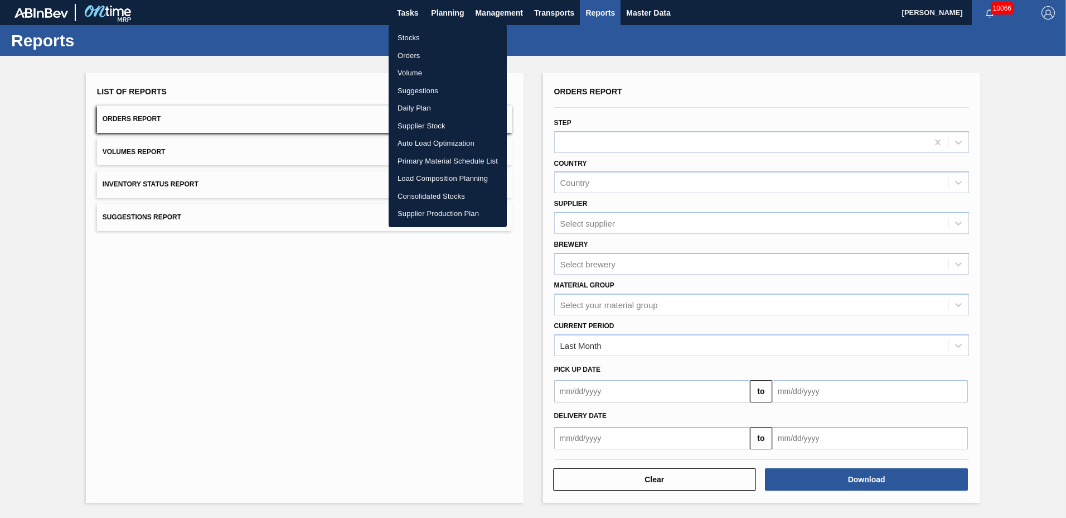
click at [419, 58] on li "Orders" at bounding box center [448, 56] width 118 height 18
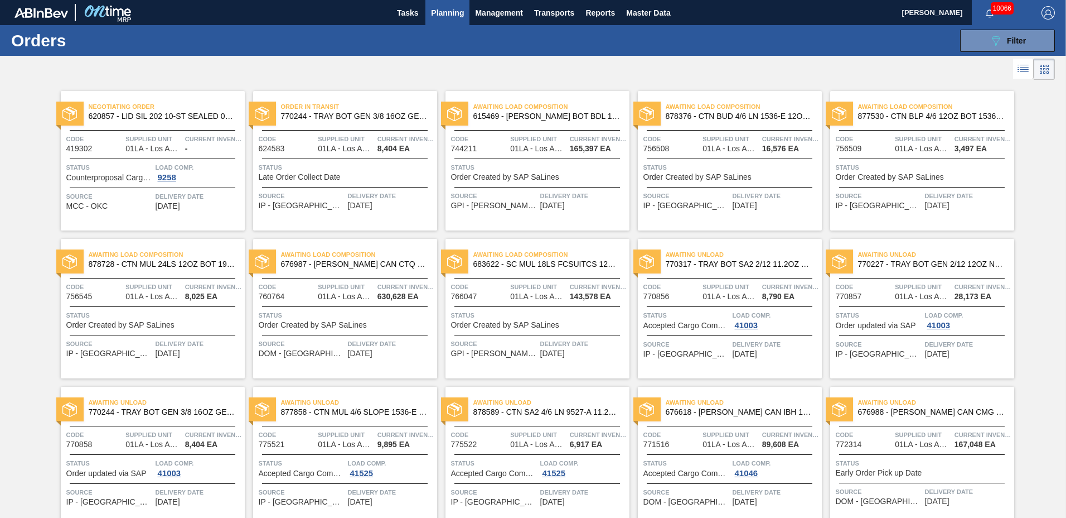
click at [1022, 65] on icon at bounding box center [1024, 65] width 9 height 1
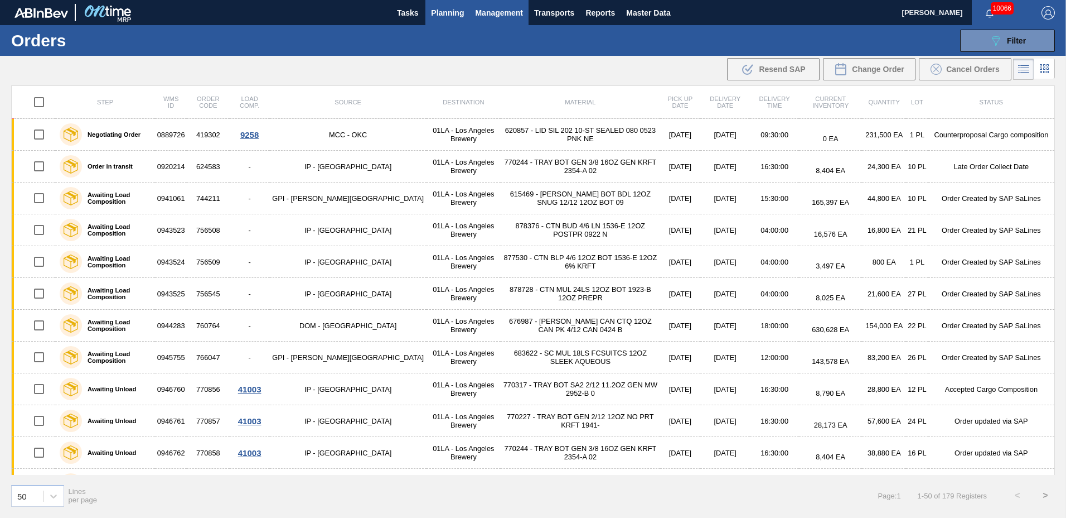
click at [501, 12] on span "Management" at bounding box center [499, 12] width 48 height 13
click at [456, 13] on div at bounding box center [533, 259] width 1066 height 518
click at [443, 13] on span "Planning" at bounding box center [447, 12] width 33 height 13
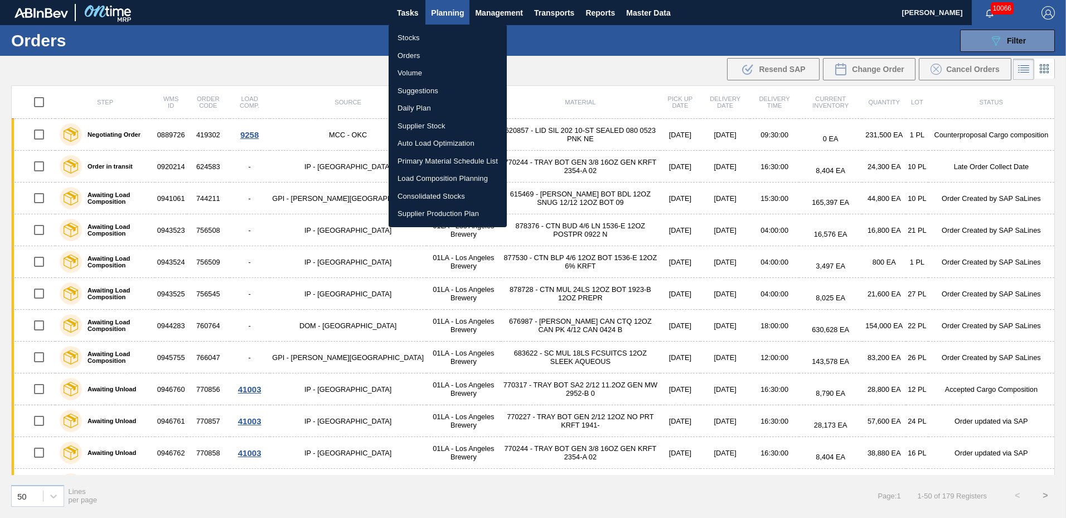
click at [448, 85] on li "Suggestions" at bounding box center [448, 91] width 118 height 18
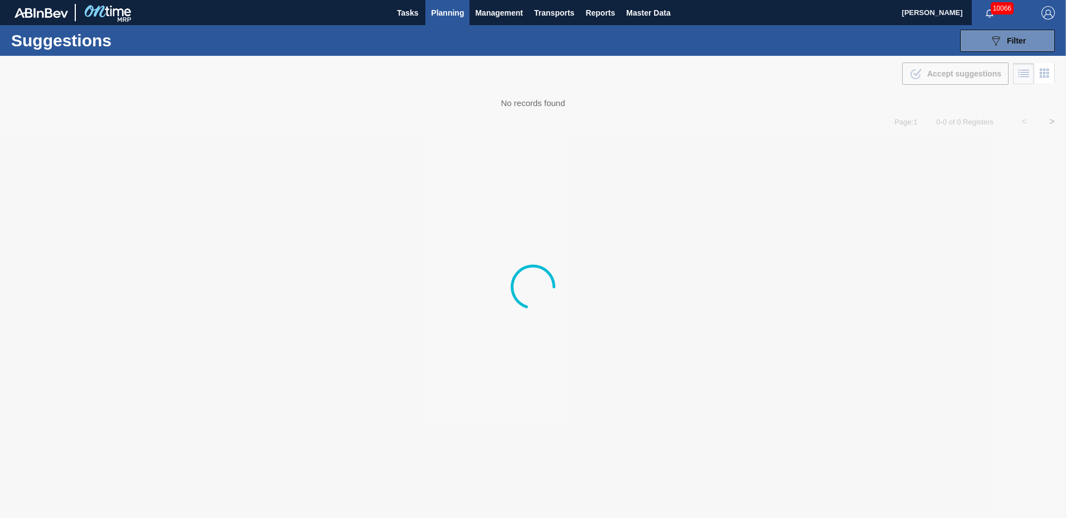
type from "[DATE]"
type to "[DATE]"
